Goal: Transaction & Acquisition: Purchase product/service

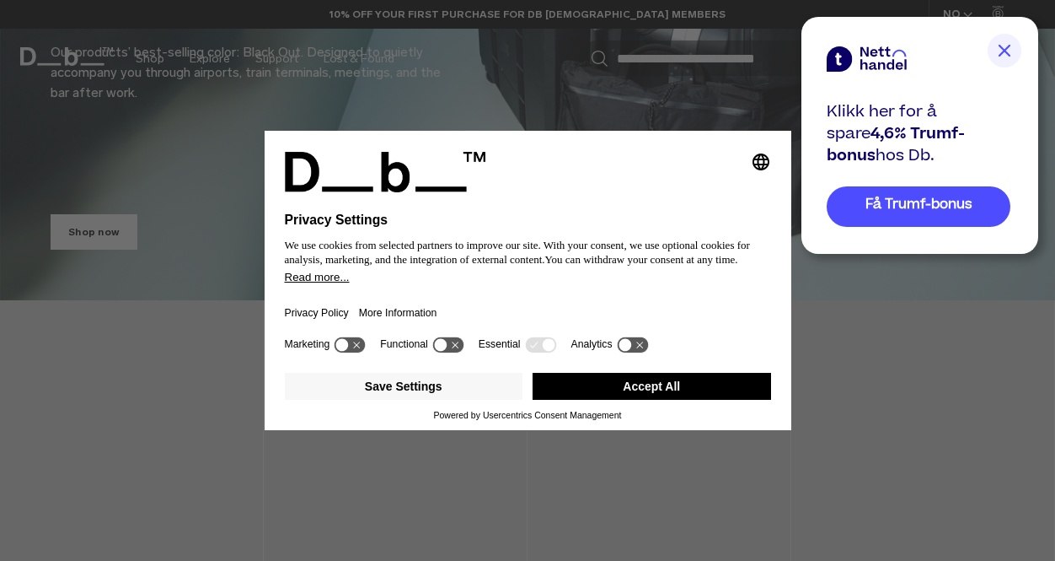
click at [604, 400] on button "Accept All" at bounding box center [652, 386] width 239 height 27
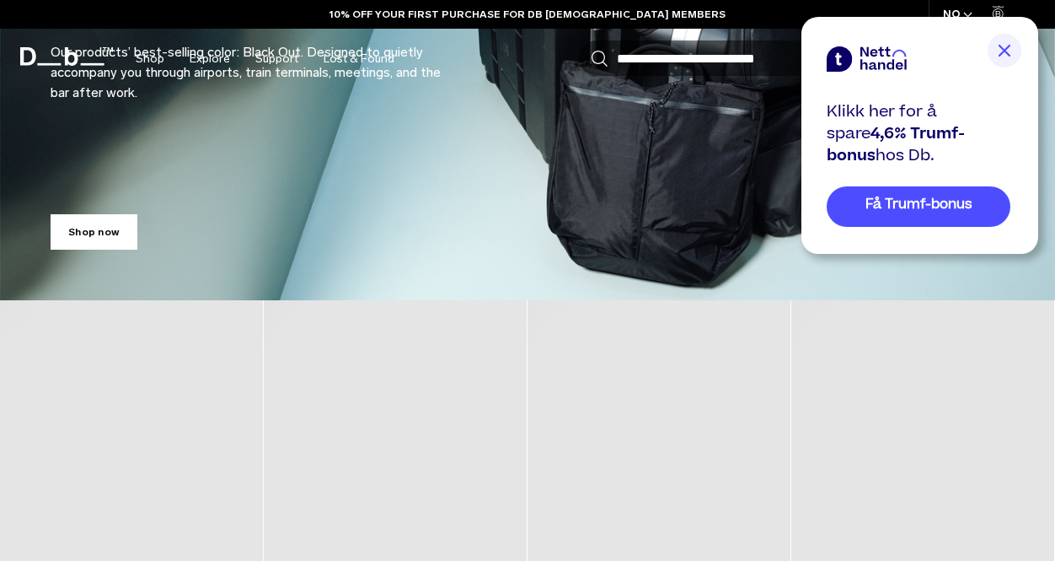
click at [1014, 61] on img at bounding box center [1005, 51] width 34 height 34
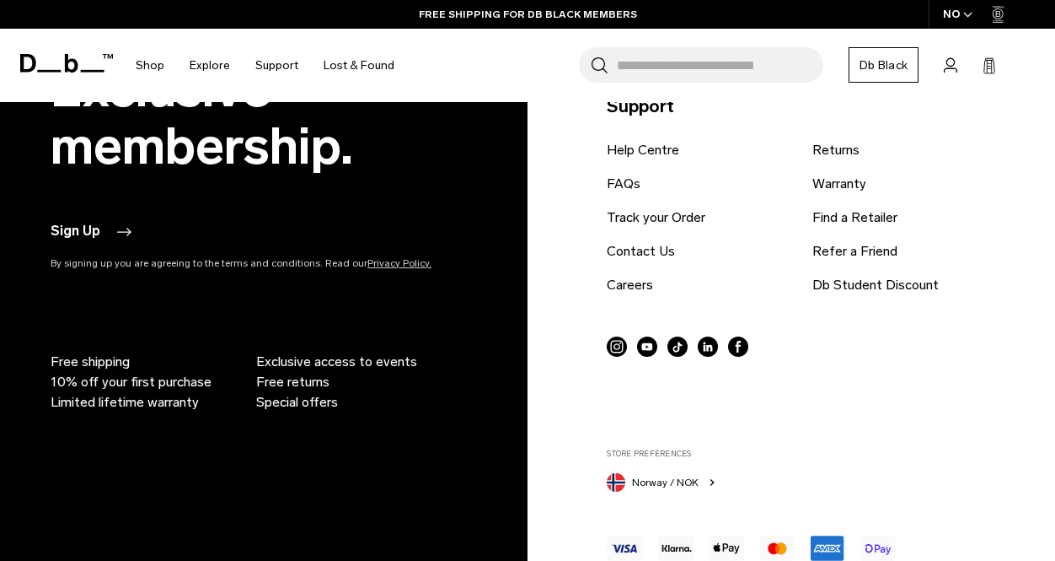
scroll to position [3886, 0]
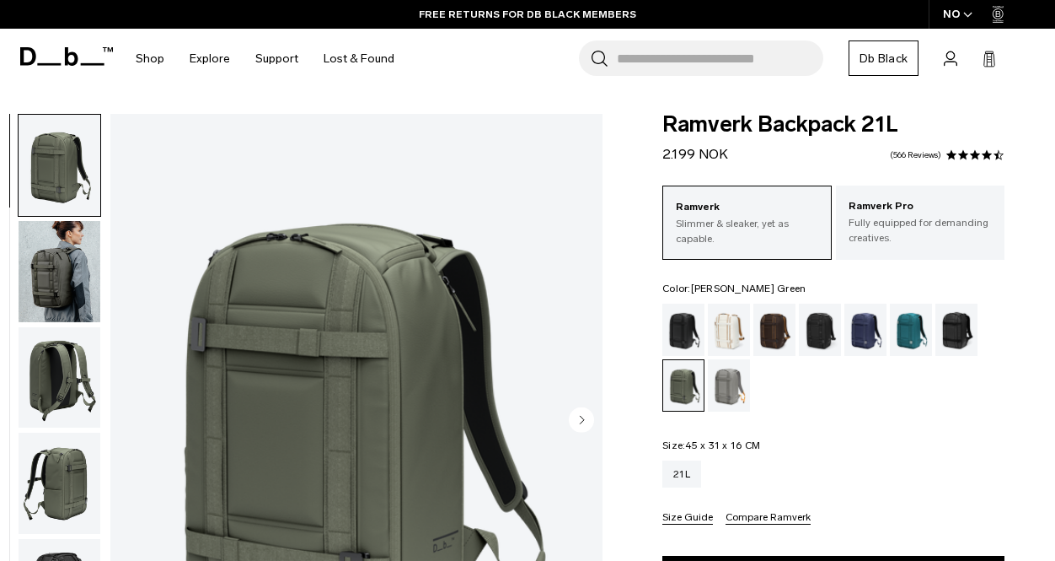
click at [50, 272] on img "button" at bounding box center [60, 271] width 82 height 101
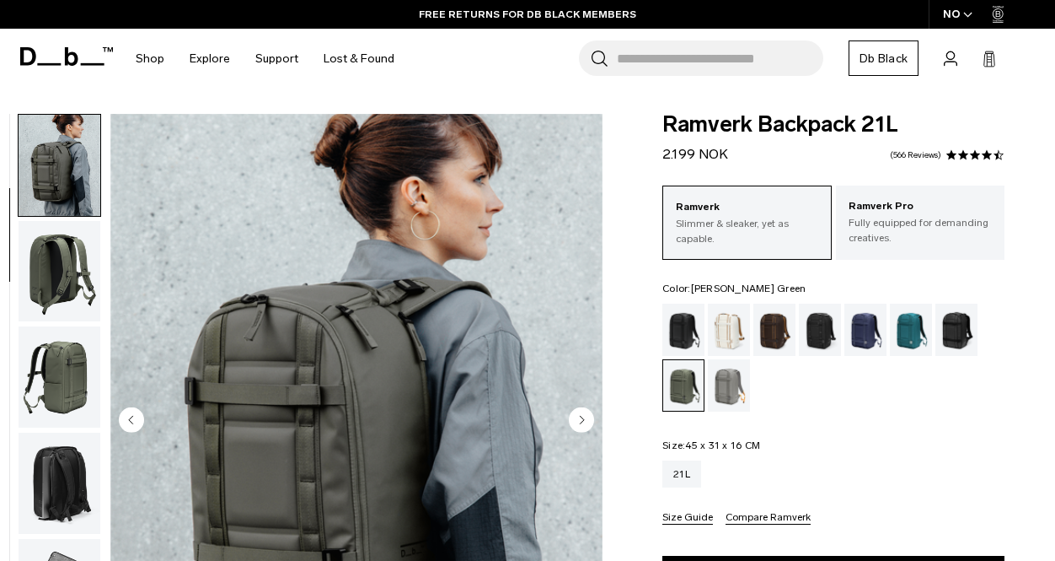
click at [50, 328] on img "button" at bounding box center [60, 376] width 82 height 101
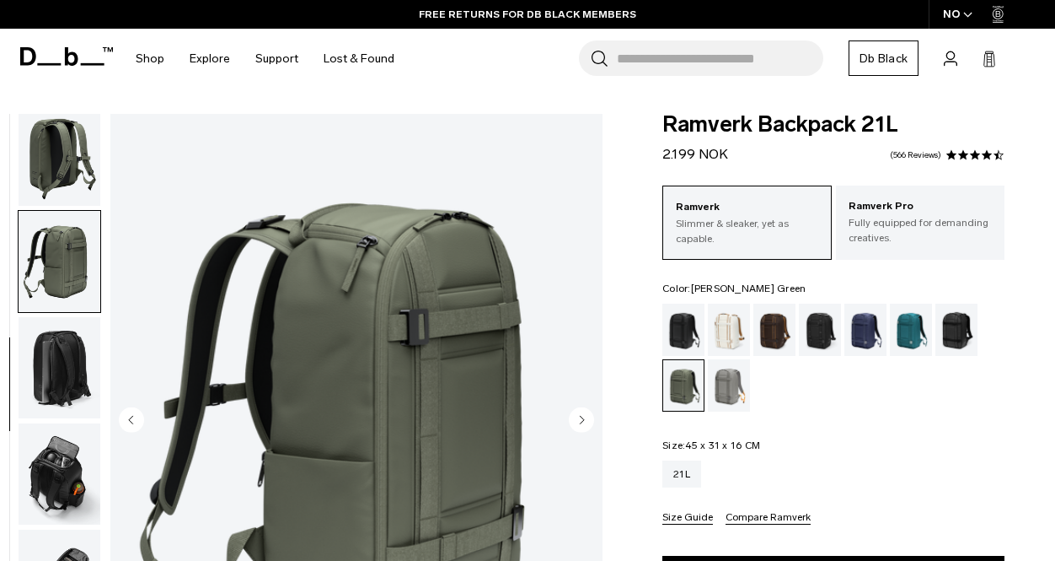
scroll to position [230, 0]
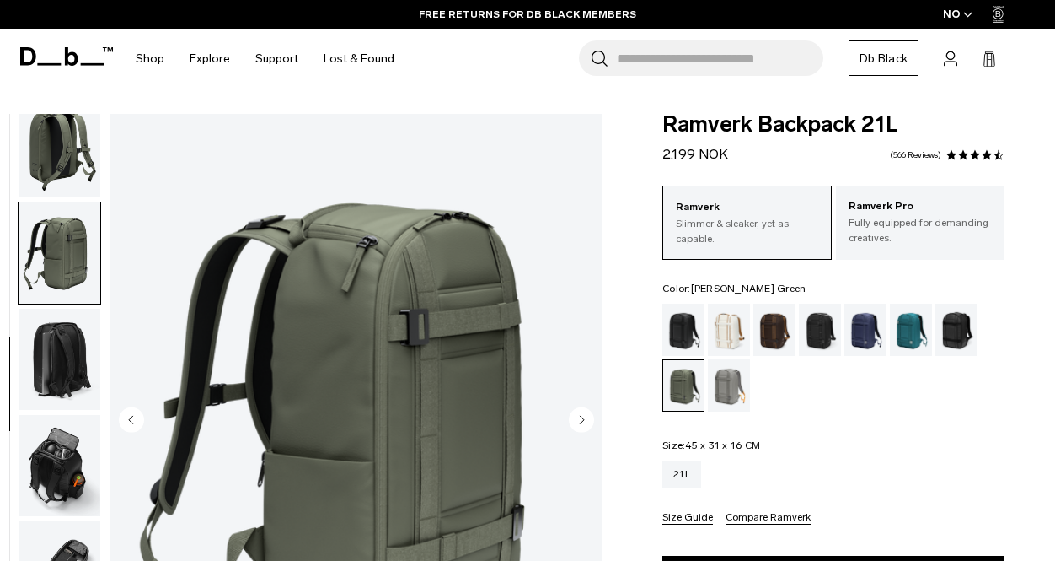
click at [53, 467] on img "button" at bounding box center [60, 465] width 82 height 101
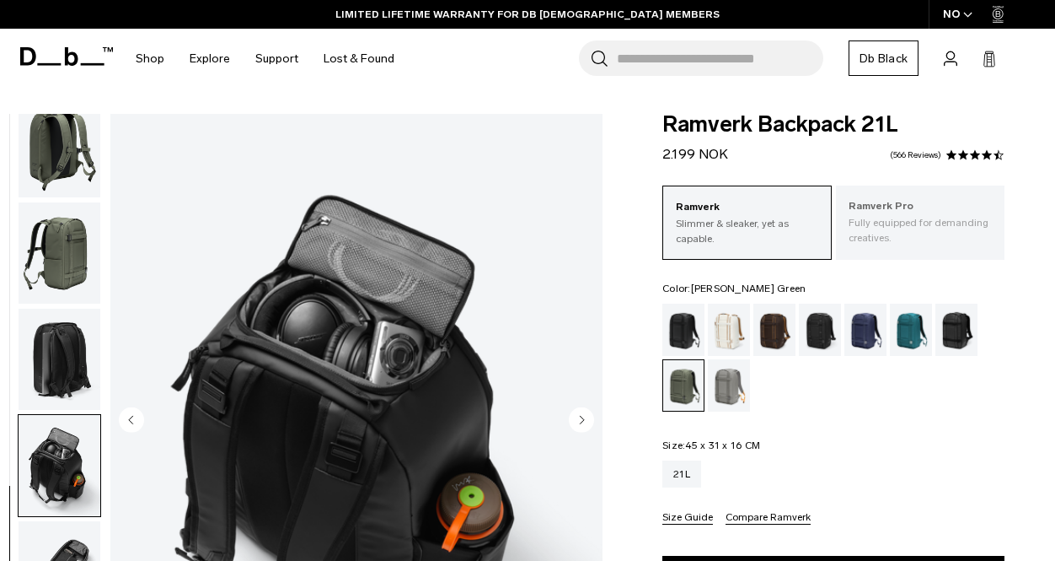
click at [869, 240] on p "Fully equipped for demanding creatives." at bounding box center [920, 230] width 143 height 30
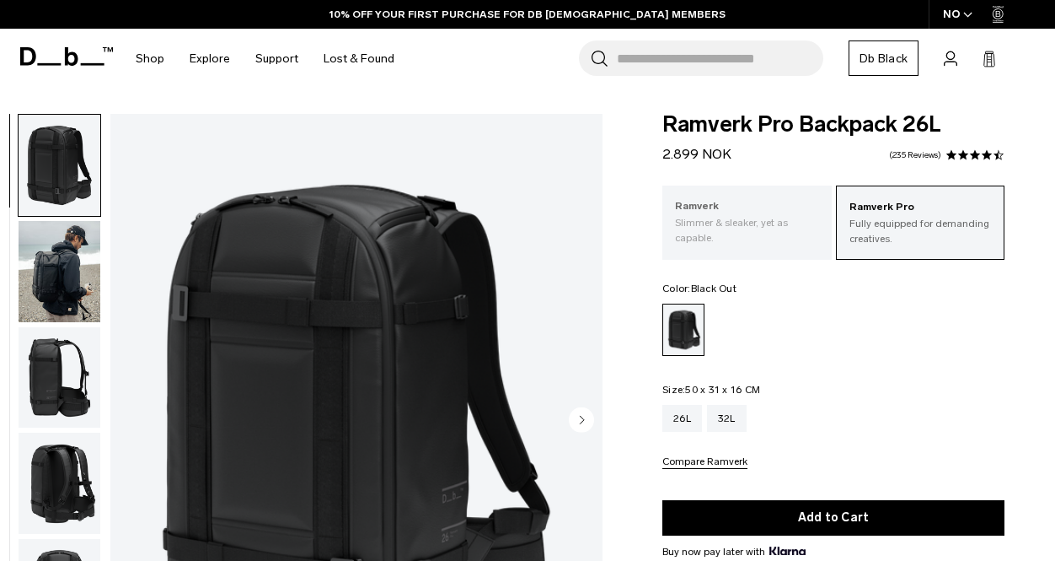
click at [718, 200] on p "Ramverk" at bounding box center [746, 206] width 143 height 17
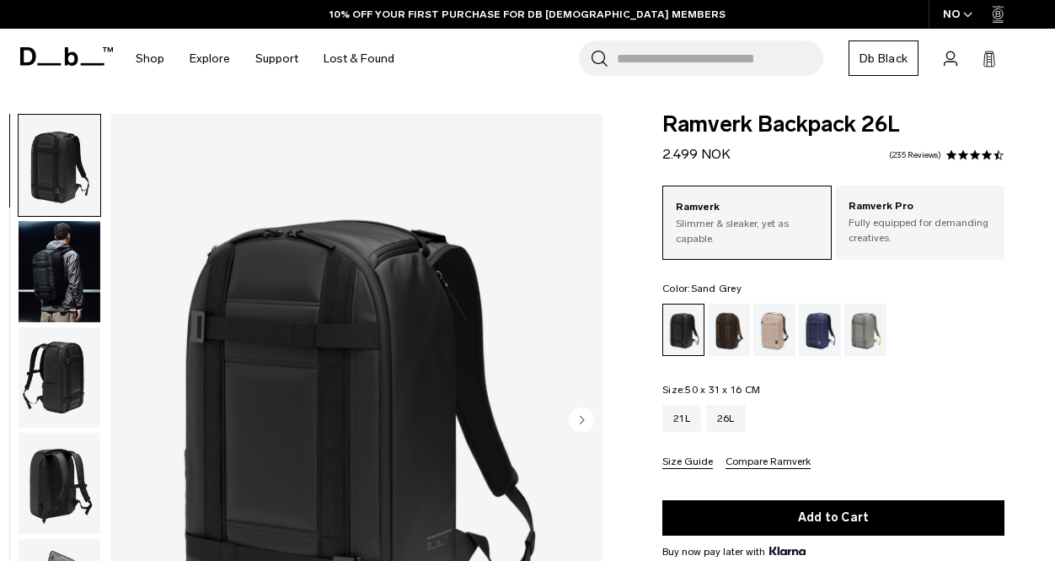
click at [867, 344] on div "Sand Grey" at bounding box center [866, 329] width 43 height 52
click at [771, 341] on div "Fogbow Beige" at bounding box center [775, 329] width 43 height 52
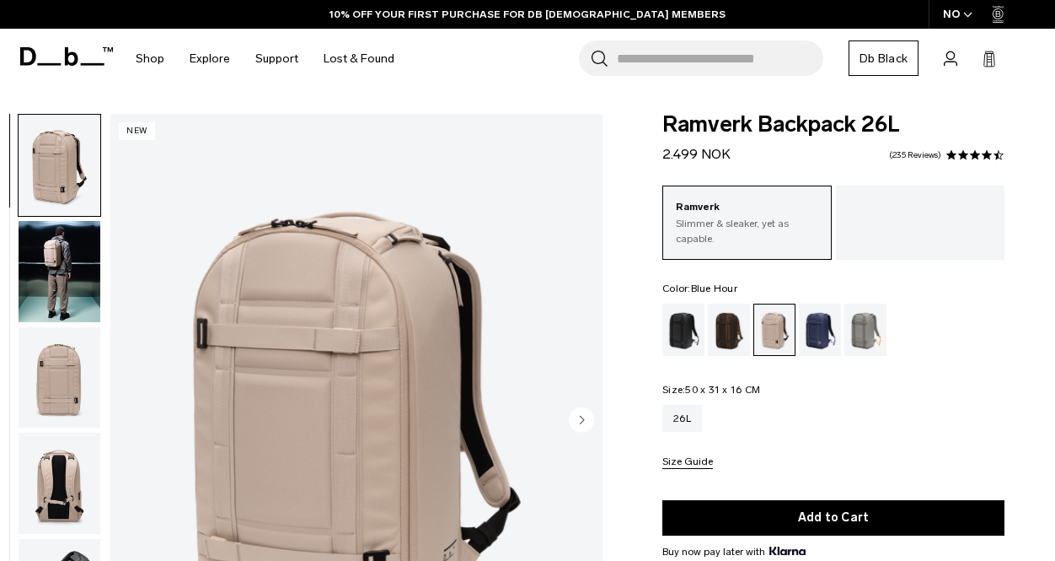
scroll to position [3, 6]
click at [835, 334] on div "Blue Hour" at bounding box center [820, 329] width 43 height 52
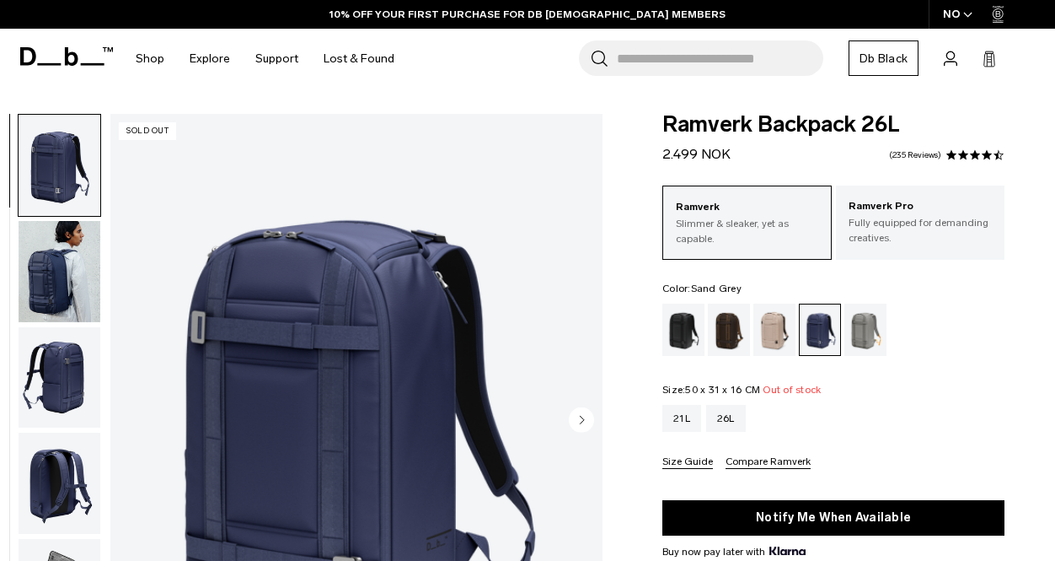
click at [869, 325] on div "Sand Grey" at bounding box center [866, 329] width 43 height 52
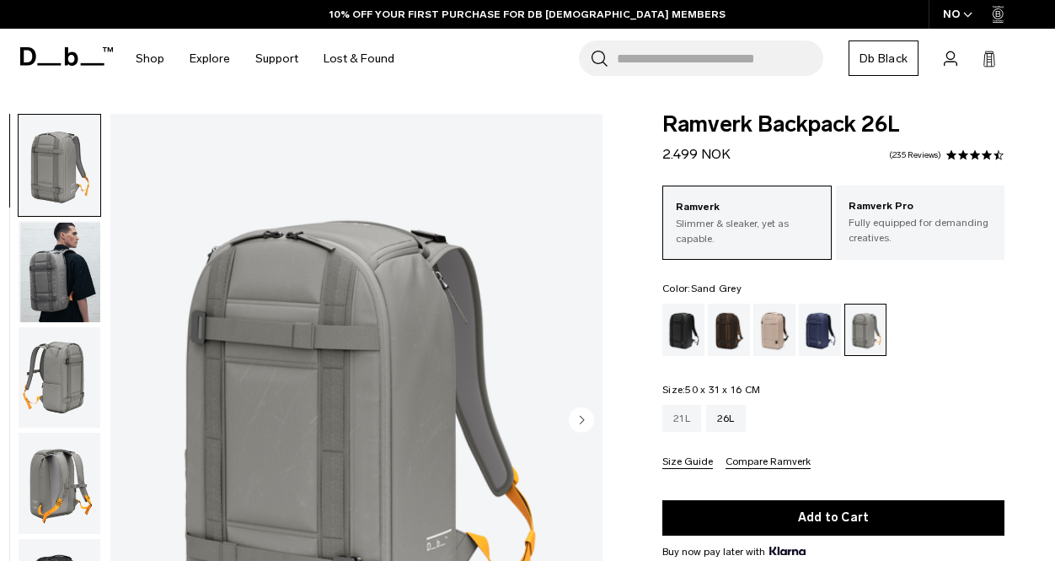
click at [667, 409] on div "21L" at bounding box center [682, 418] width 39 height 27
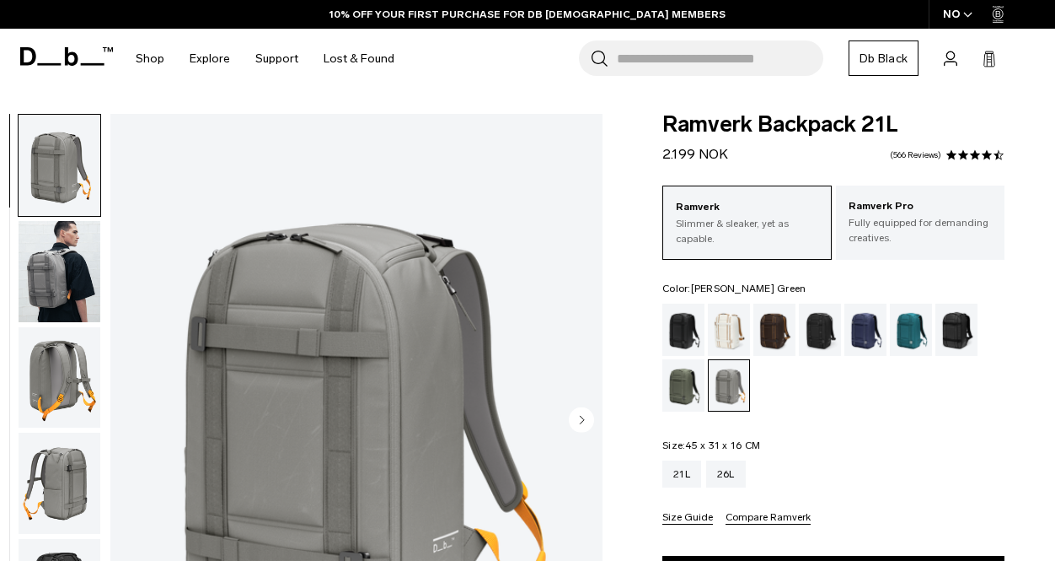
click at [679, 397] on div "Moss Green" at bounding box center [684, 385] width 43 height 52
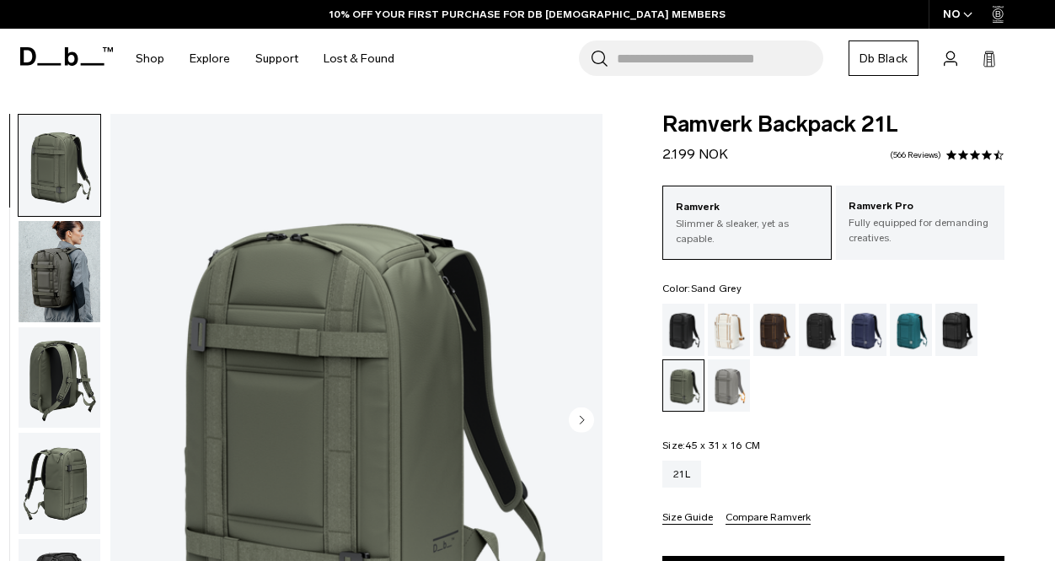
click at [734, 401] on div "Sand Grey" at bounding box center [729, 385] width 43 height 52
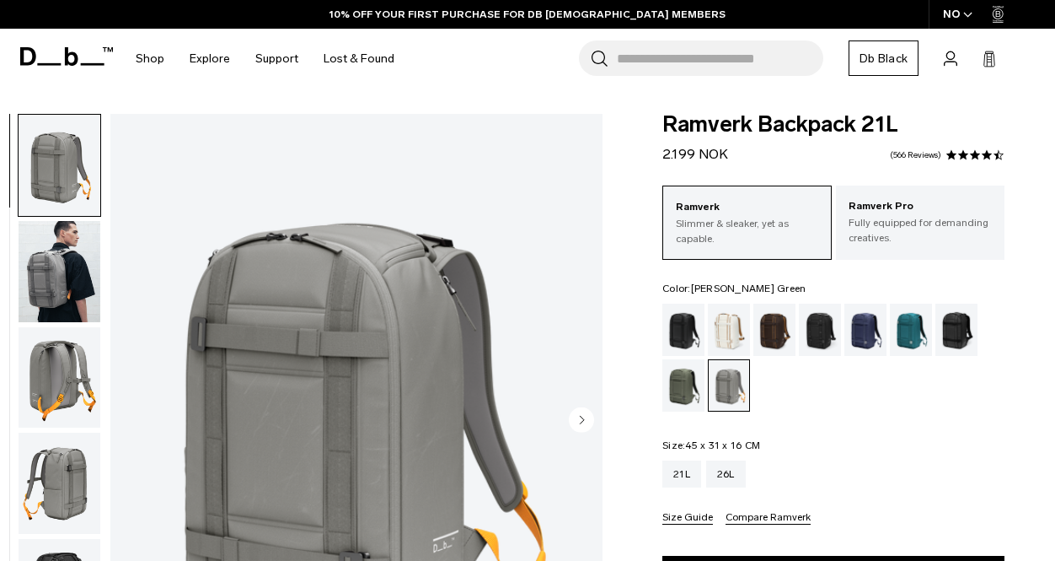
click at [685, 385] on div "Moss Green" at bounding box center [684, 385] width 43 height 52
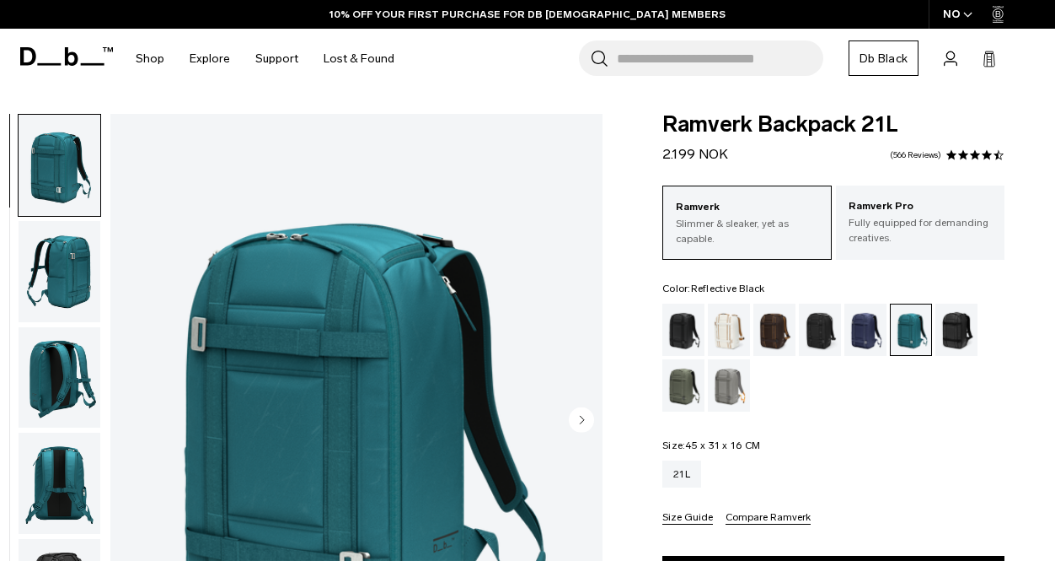
click at [968, 353] on div "Reflective Black" at bounding box center [957, 329] width 43 height 52
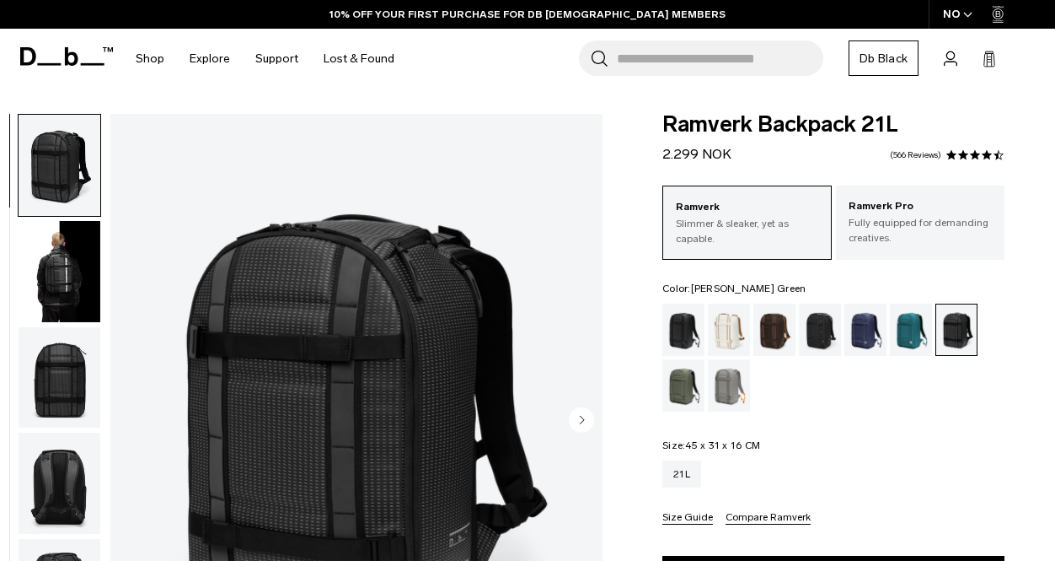
click at [689, 378] on div "Moss Green" at bounding box center [684, 385] width 43 height 52
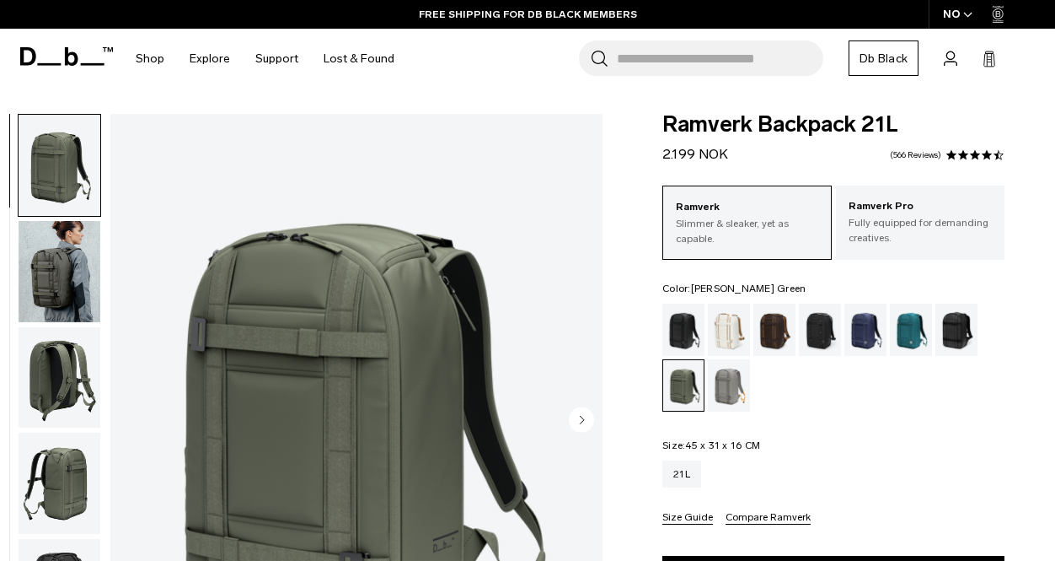
click at [716, 123] on span "Ramverk Backpack 21L" at bounding box center [834, 125] width 342 height 22
click at [830, 124] on span "Ramverk Backpack 21L" at bounding box center [834, 125] width 342 height 22
click at [892, 123] on span "Ramverk Backpack 21L" at bounding box center [834, 125] width 342 height 22
copy span "Ramverk Backpack 21L"
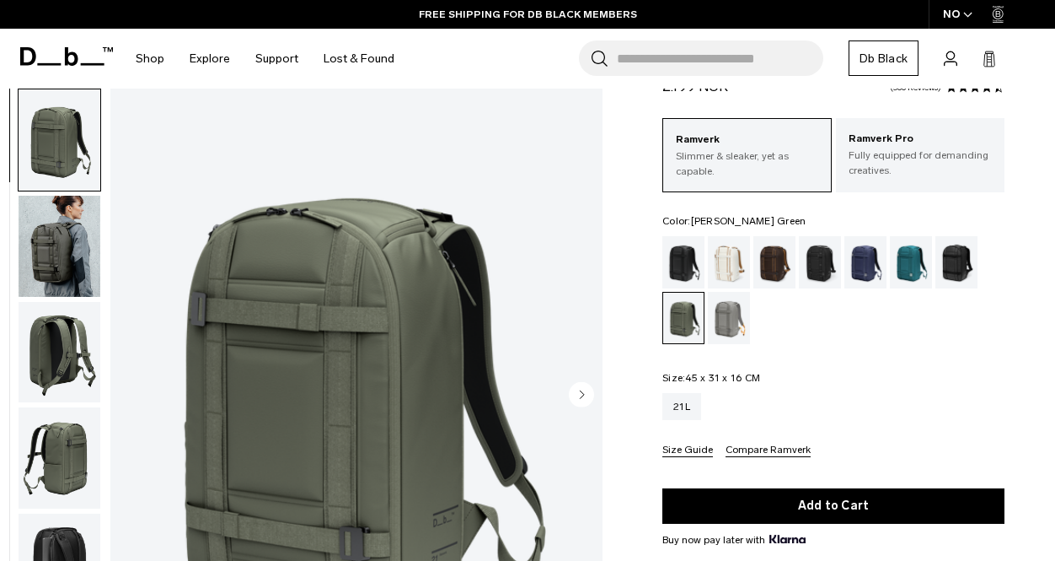
scroll to position [75, 0]
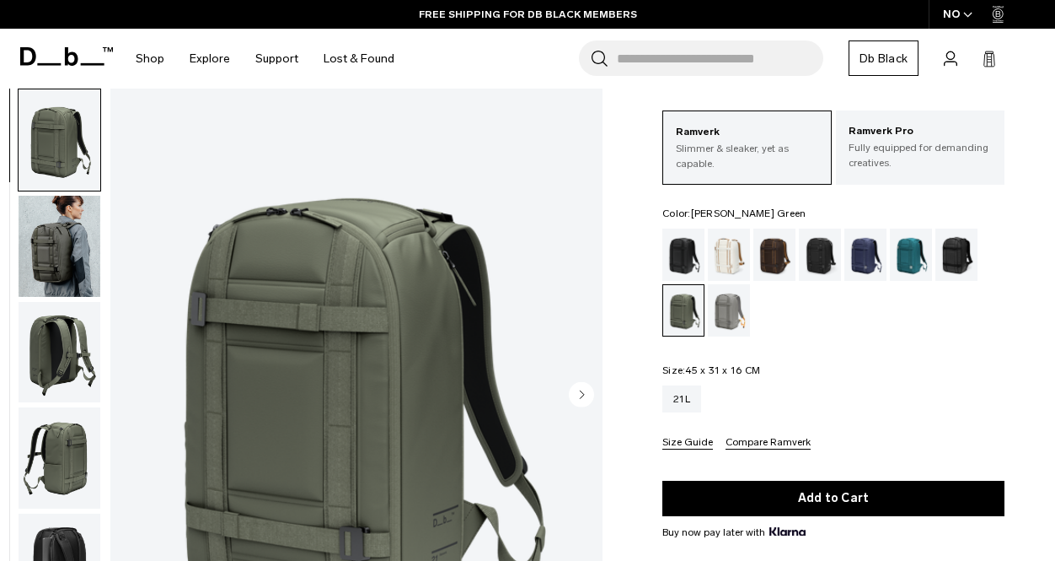
click at [903, 362] on div "Ramverk Slimmer & sleaker, yet as capable. Ramverk Pro Fully equipped for deman…" at bounding box center [834, 279] width 342 height 339
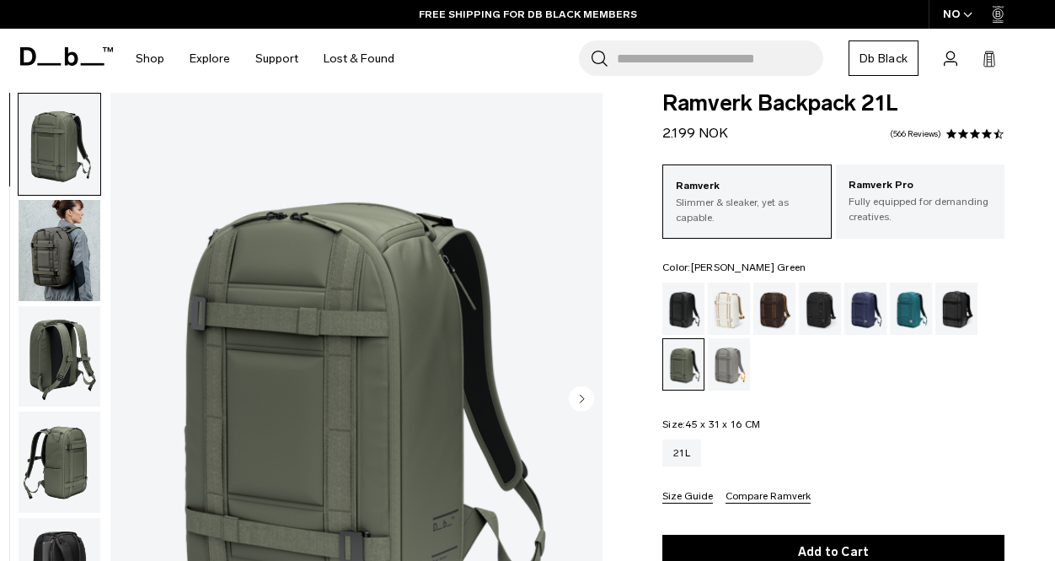
scroll to position [22, 0]
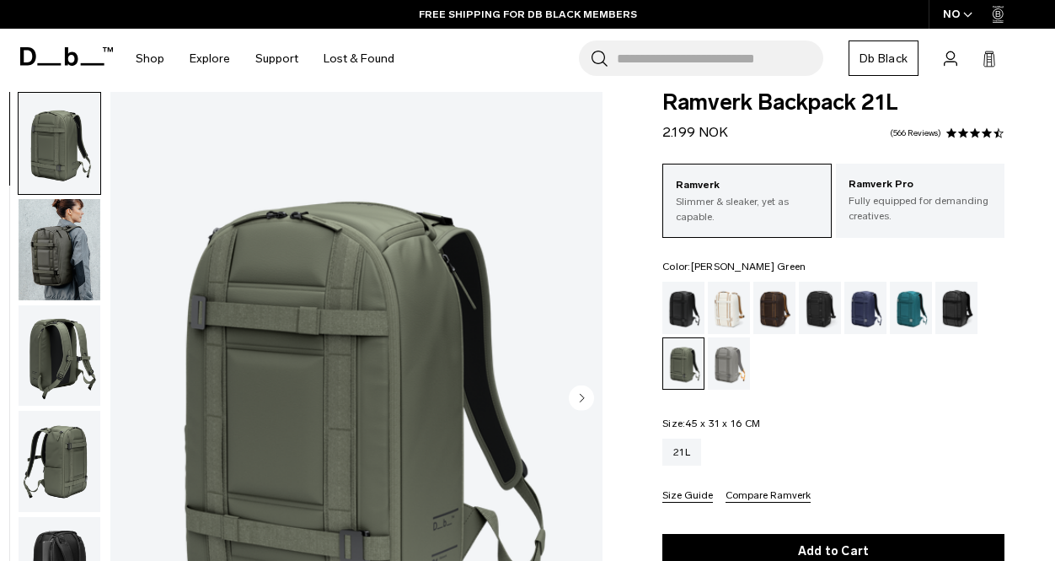
click at [672, 94] on span "Ramverk Backpack 21L" at bounding box center [834, 103] width 342 height 22
click at [879, 102] on span "Ramverk Backpack 21L" at bounding box center [834, 103] width 342 height 22
copy span "Ramverk Backpack 21L"
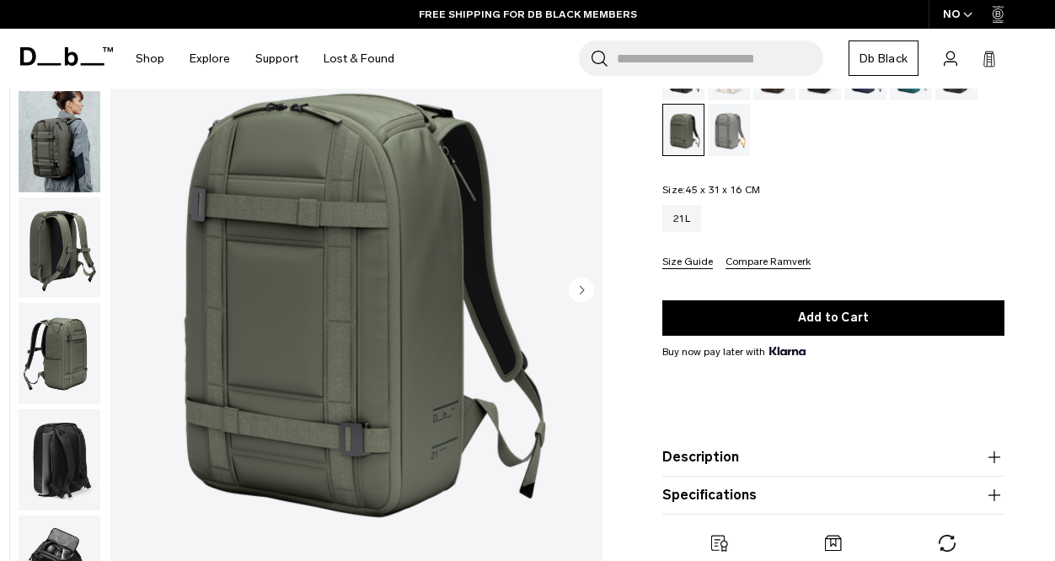
scroll to position [260, 0]
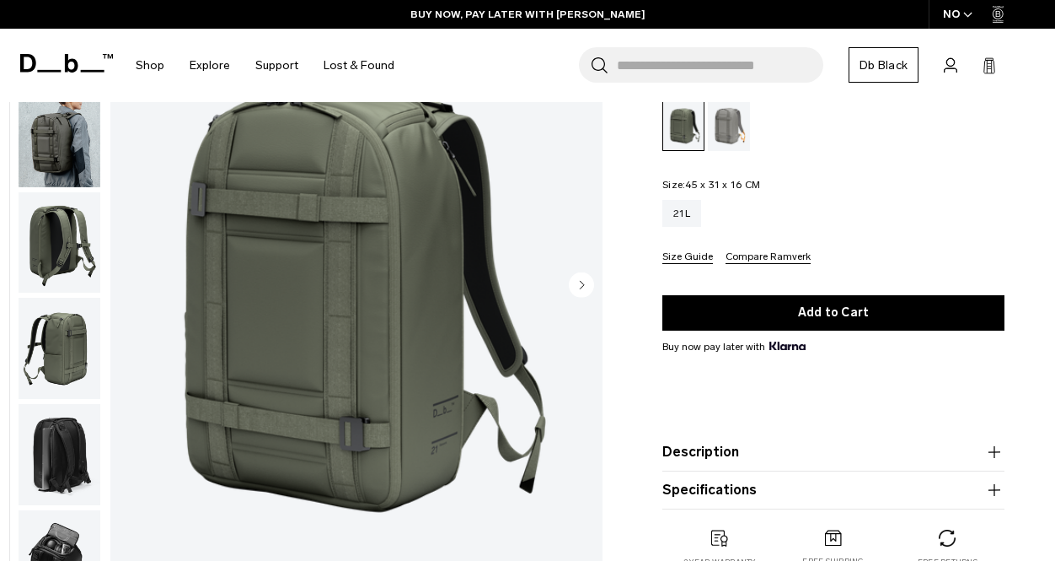
click at [732, 185] on span "45 x 31 x 16 CM" at bounding box center [722, 185] width 75 height 12
click at [864, 168] on div "Ramverk Slimmer & sleaker, yet as capable. Ramverk Pro Fully equipped for deman…" at bounding box center [834, 94] width 342 height 339
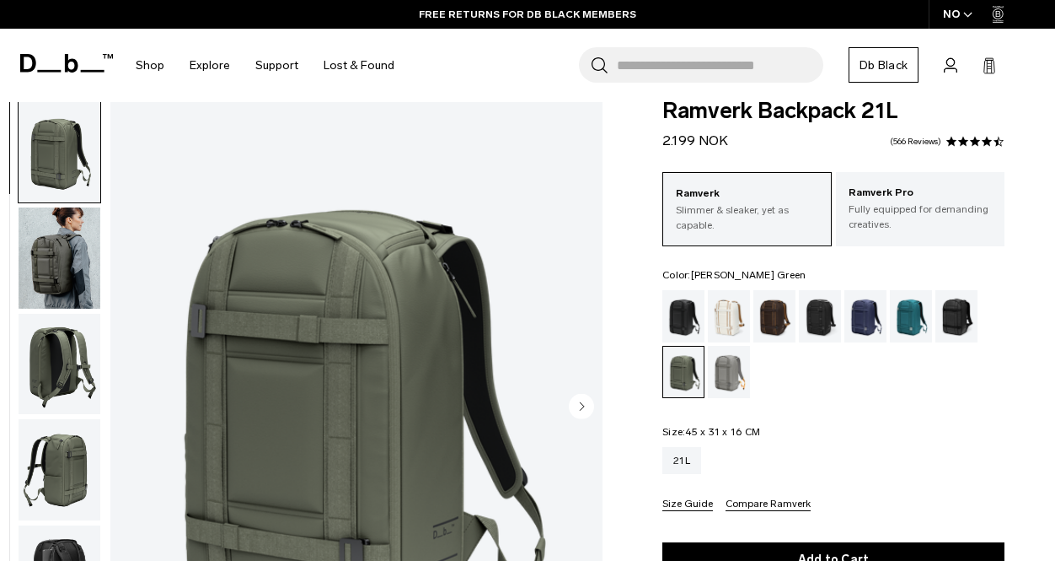
scroll to position [0, 0]
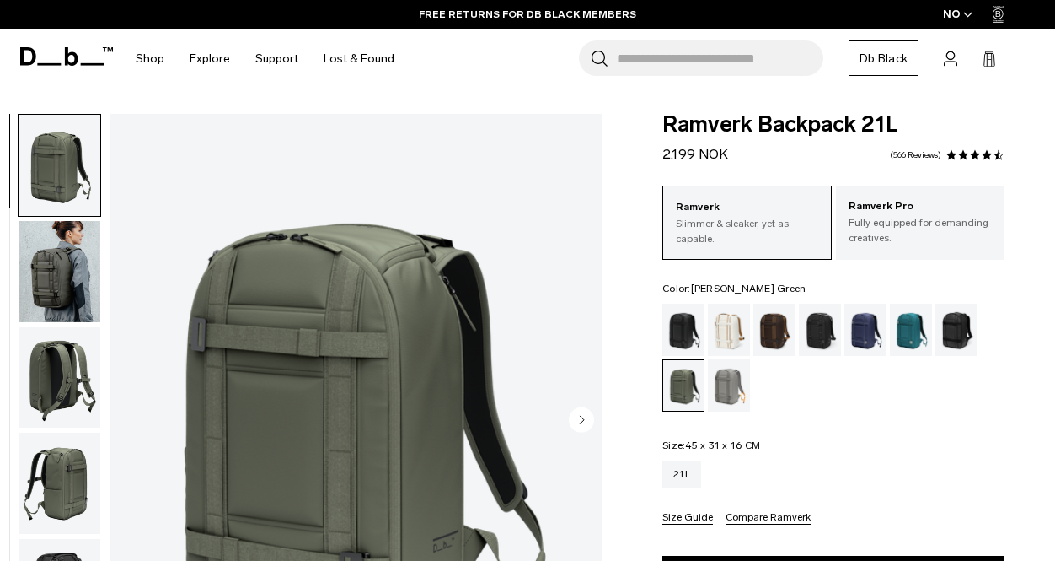
click at [716, 121] on span "Ramverk Backpack 21L" at bounding box center [834, 125] width 342 height 22
click at [800, 137] on div "Ramverk Backpack 21L 2.199 NOK 4.7 star rating 566 Reviews" at bounding box center [834, 139] width 342 height 51
copy div "Ramverk Backpack 21L"
